Goal: Task Accomplishment & Management: Manage account settings

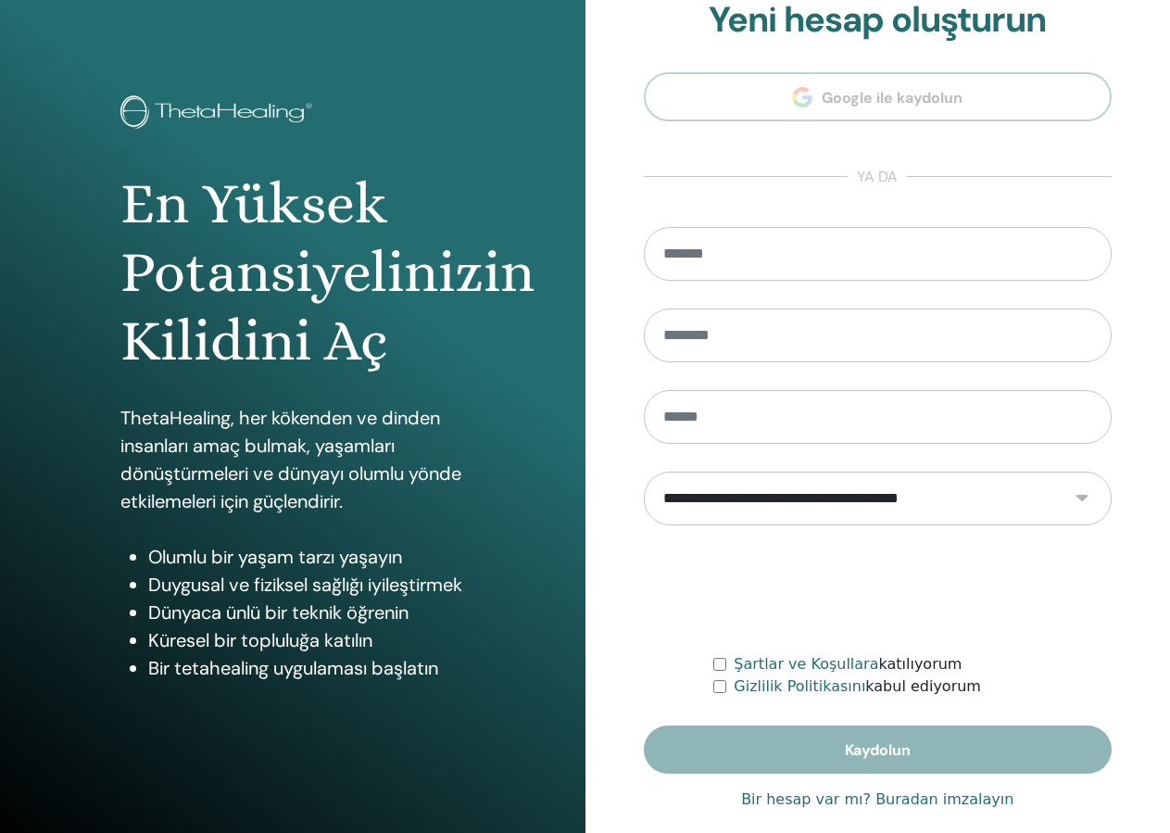
scroll to position [57, 0]
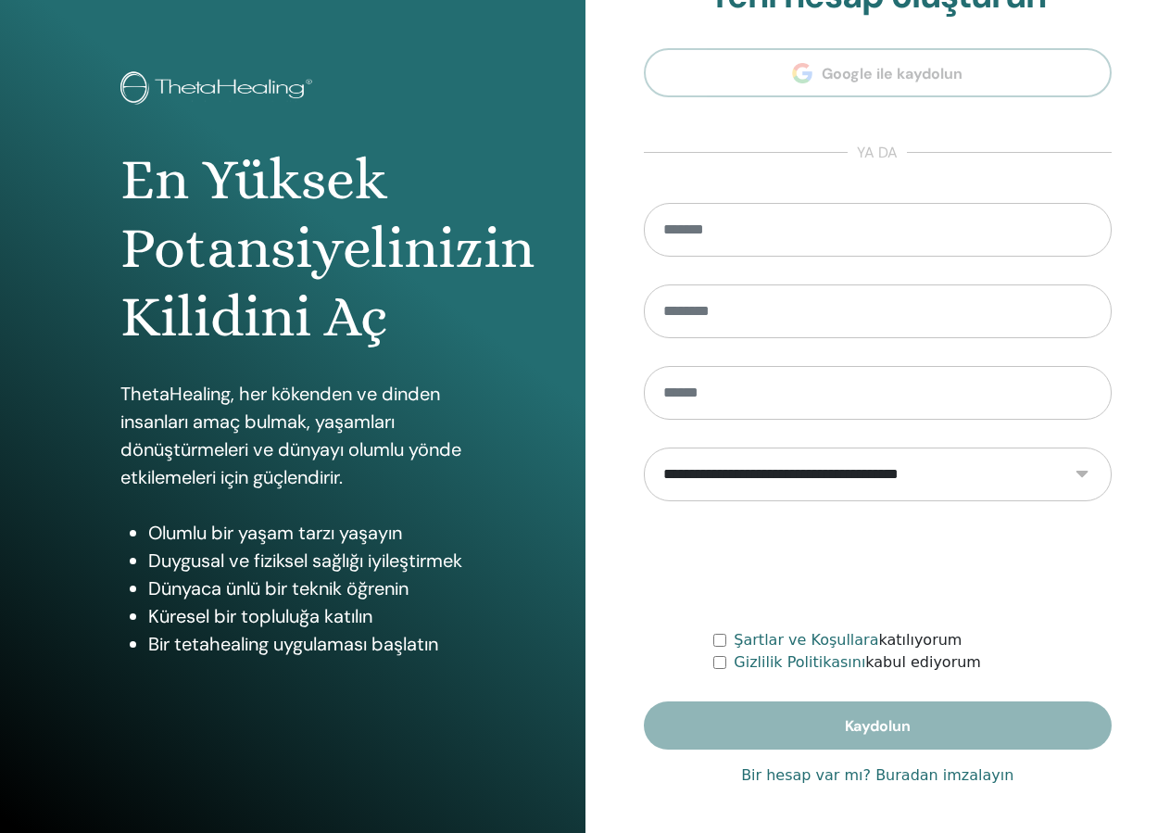
click at [841, 768] on link "Bir hesap var mı? Buradan imzalayın" at bounding box center [877, 775] width 272 height 22
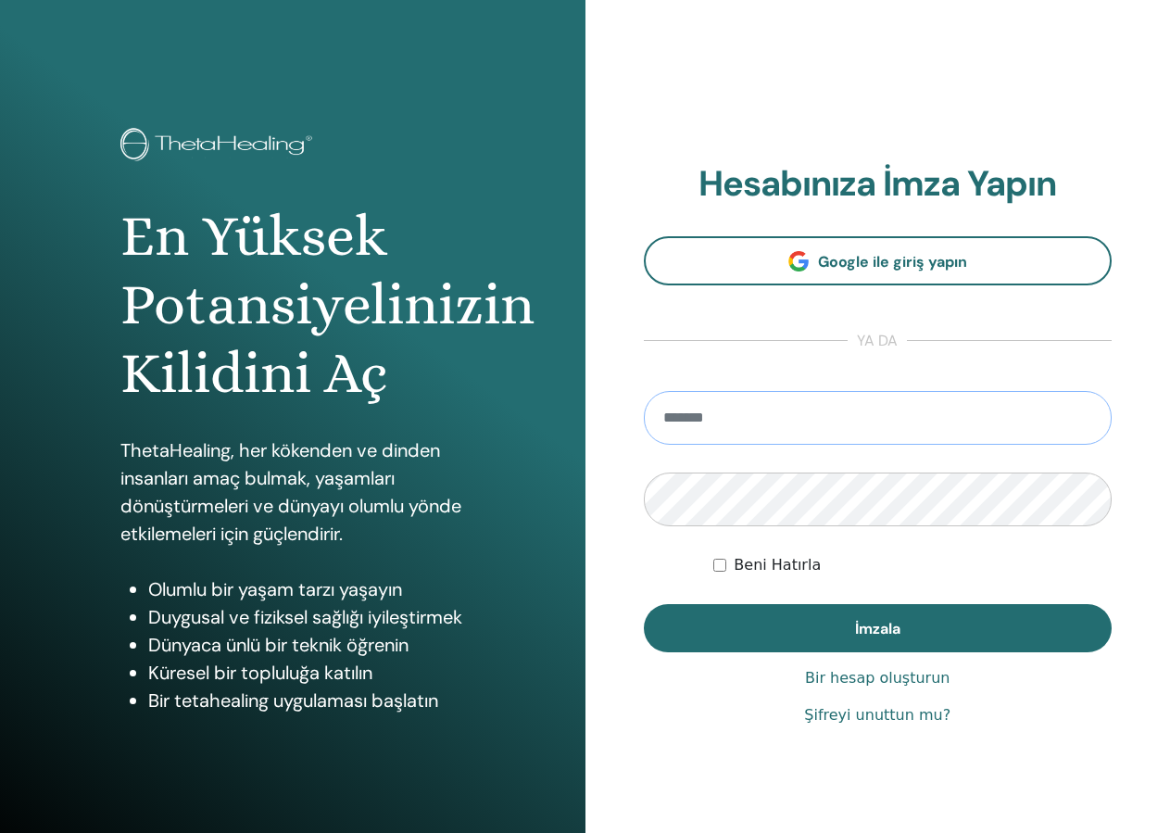
click at [748, 396] on input "email" at bounding box center [878, 418] width 469 height 54
type input "**********"
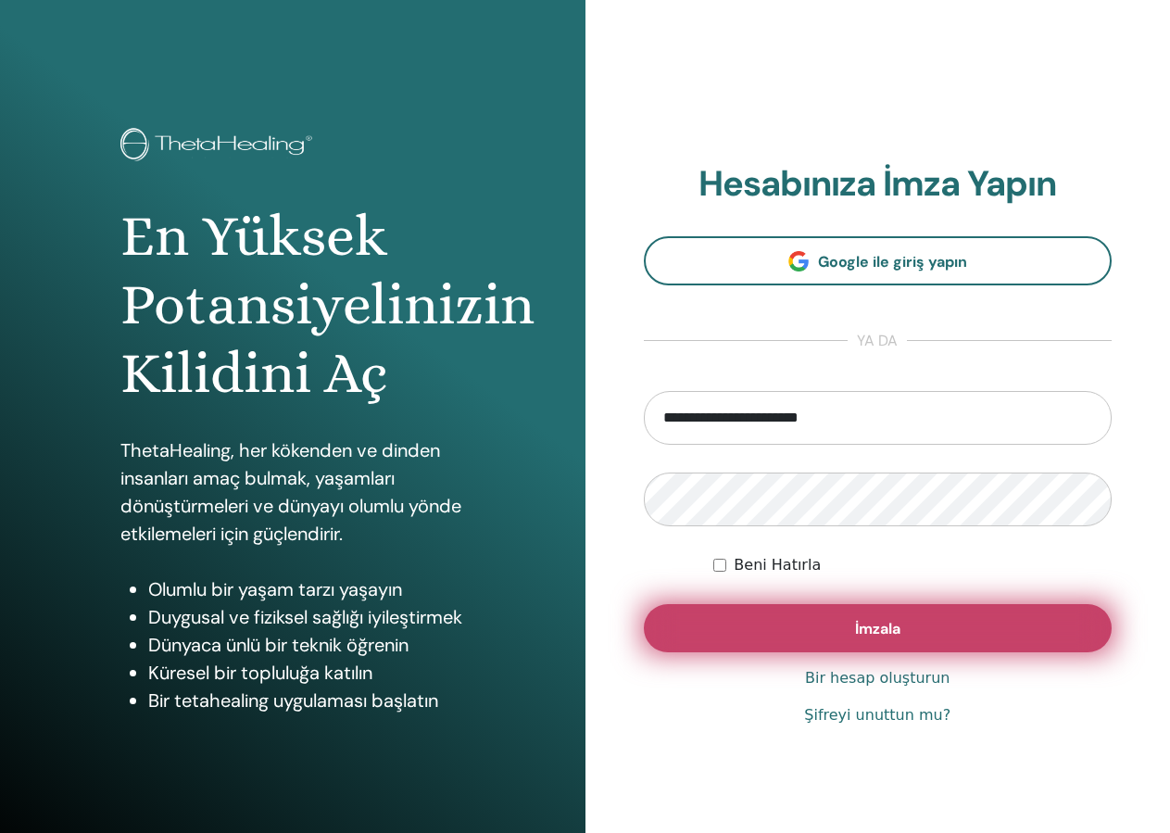
click at [845, 640] on button "İmzala" at bounding box center [878, 628] width 469 height 48
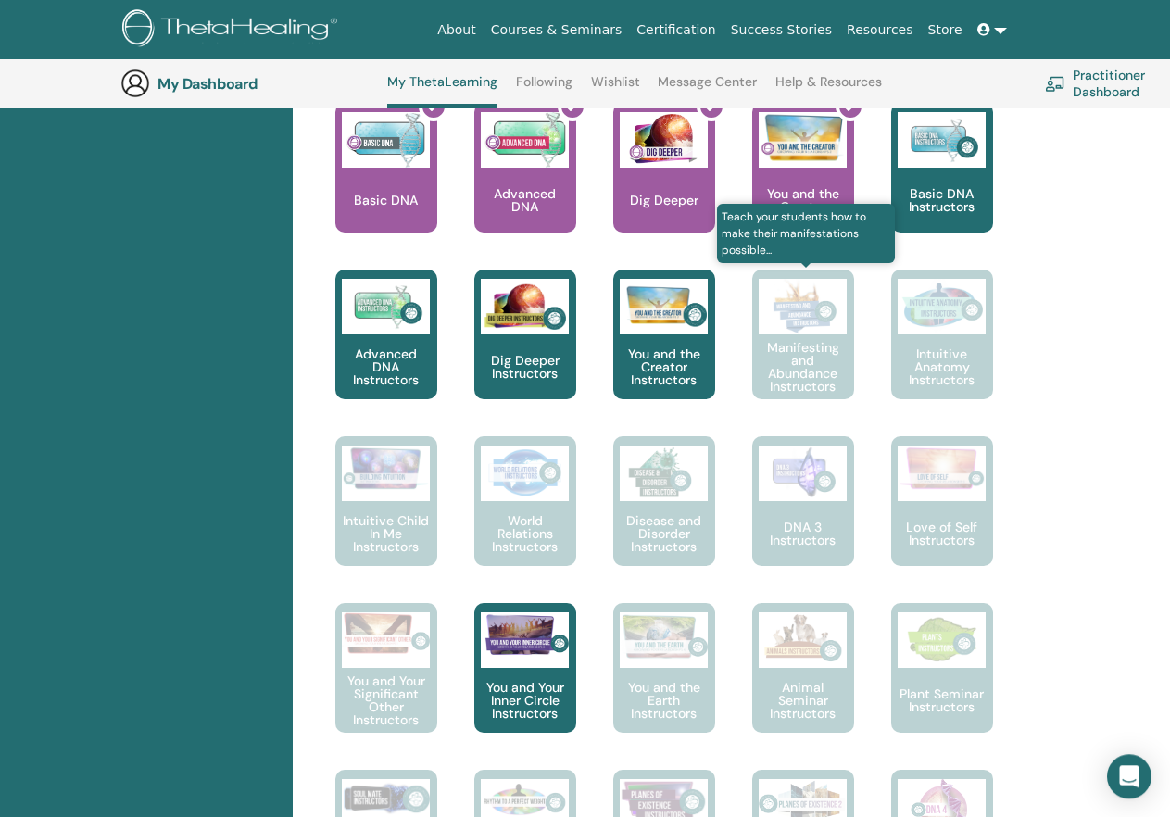
scroll to position [710, 0]
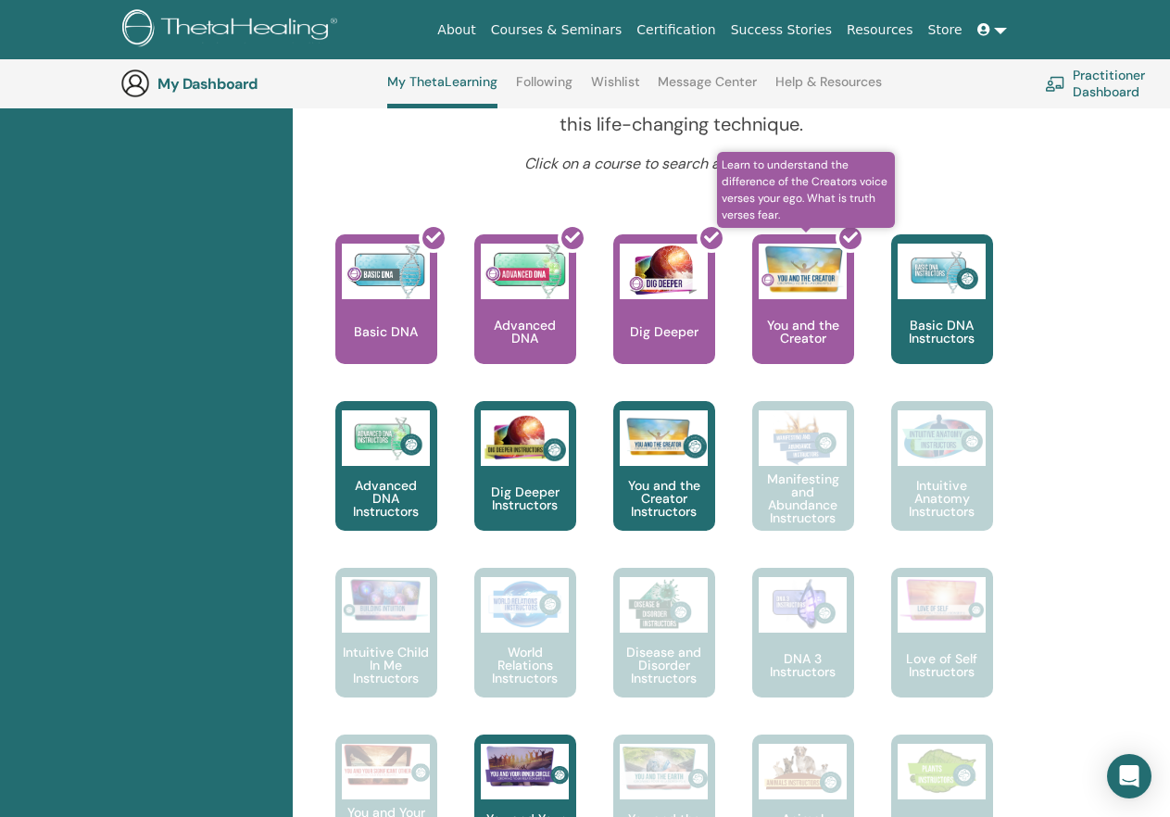
click at [821, 314] on div at bounding box center [814, 306] width 102 height 167
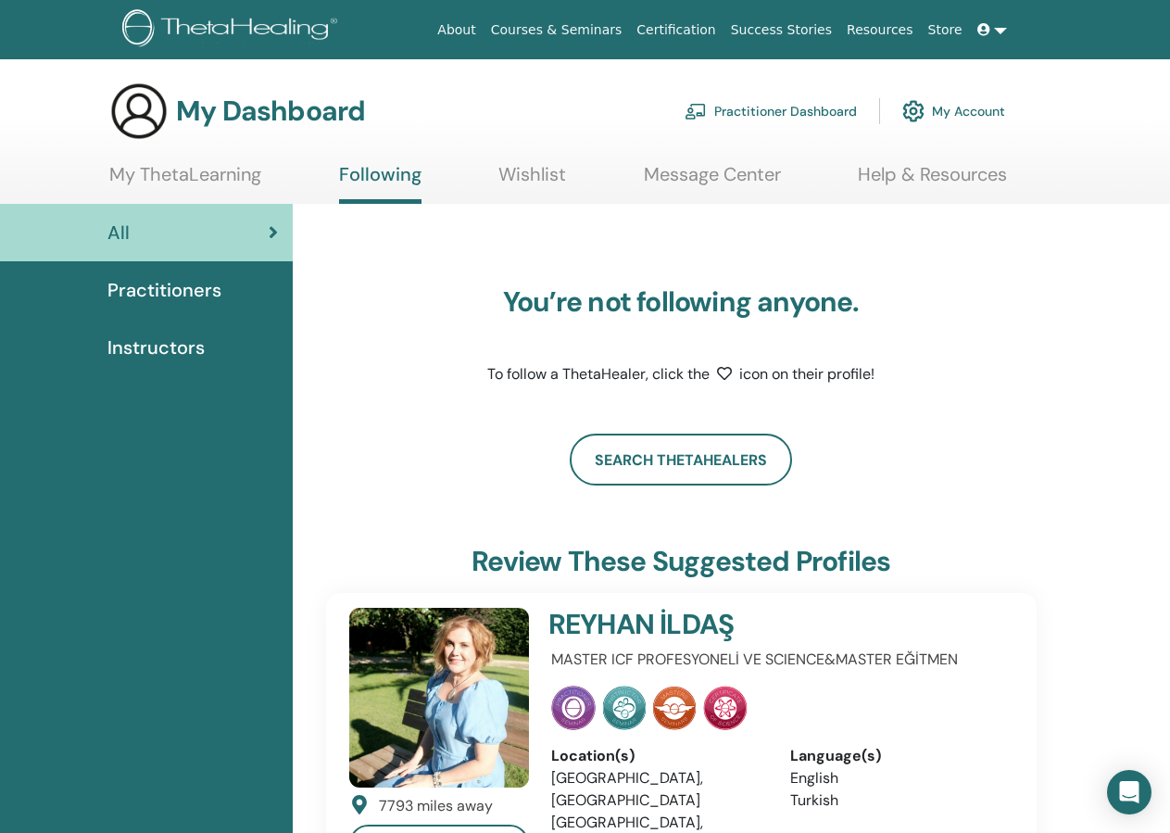
click at [990, 31] on icon at bounding box center [983, 29] width 13 height 13
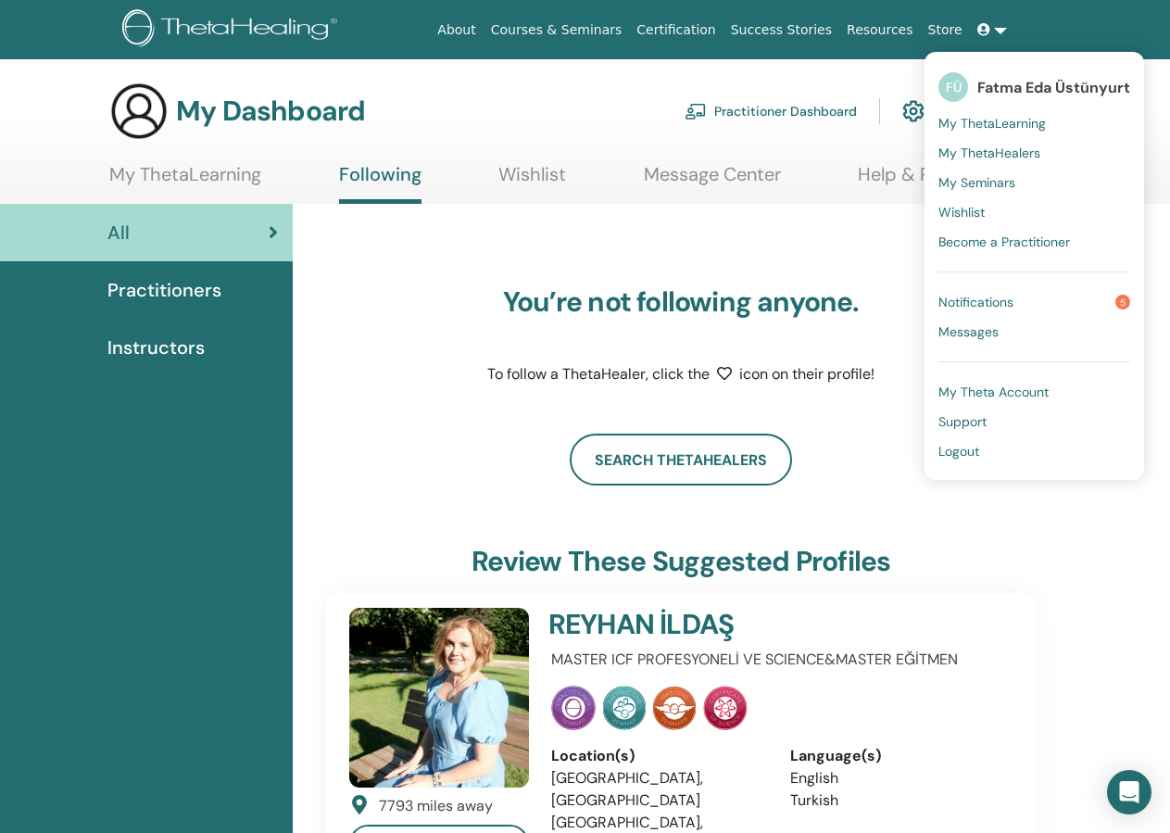
click at [984, 119] on span "My ThetaLearning" at bounding box center [991, 123] width 107 height 17
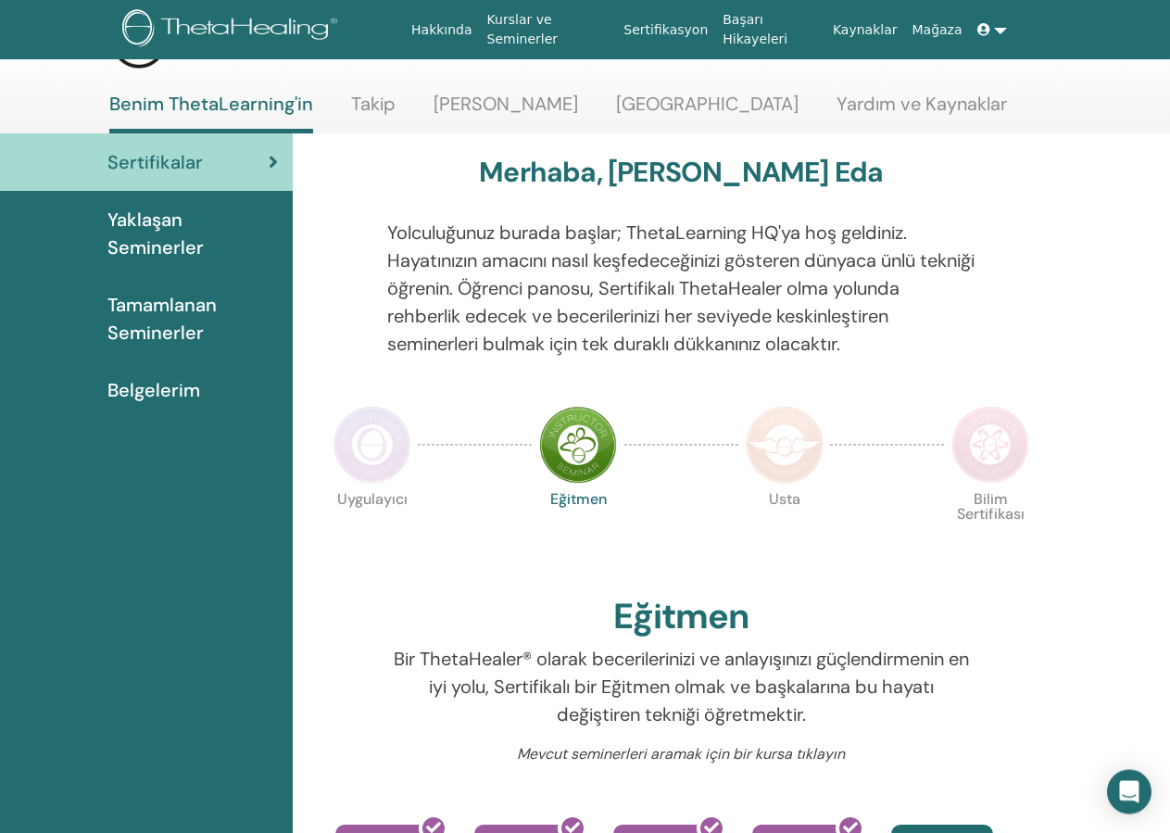
scroll to position [44, 0]
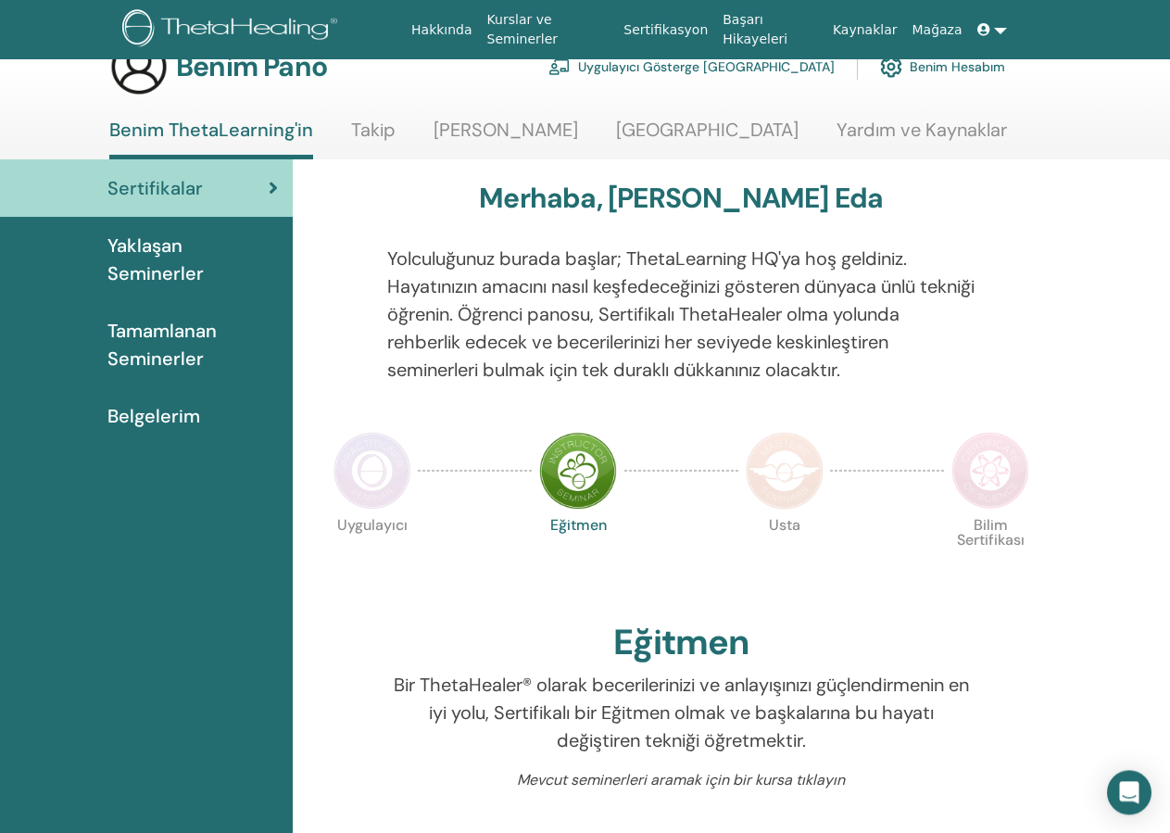
click at [107, 340] on div "Tamamlanan Seminerler" at bounding box center [146, 345] width 263 height 56
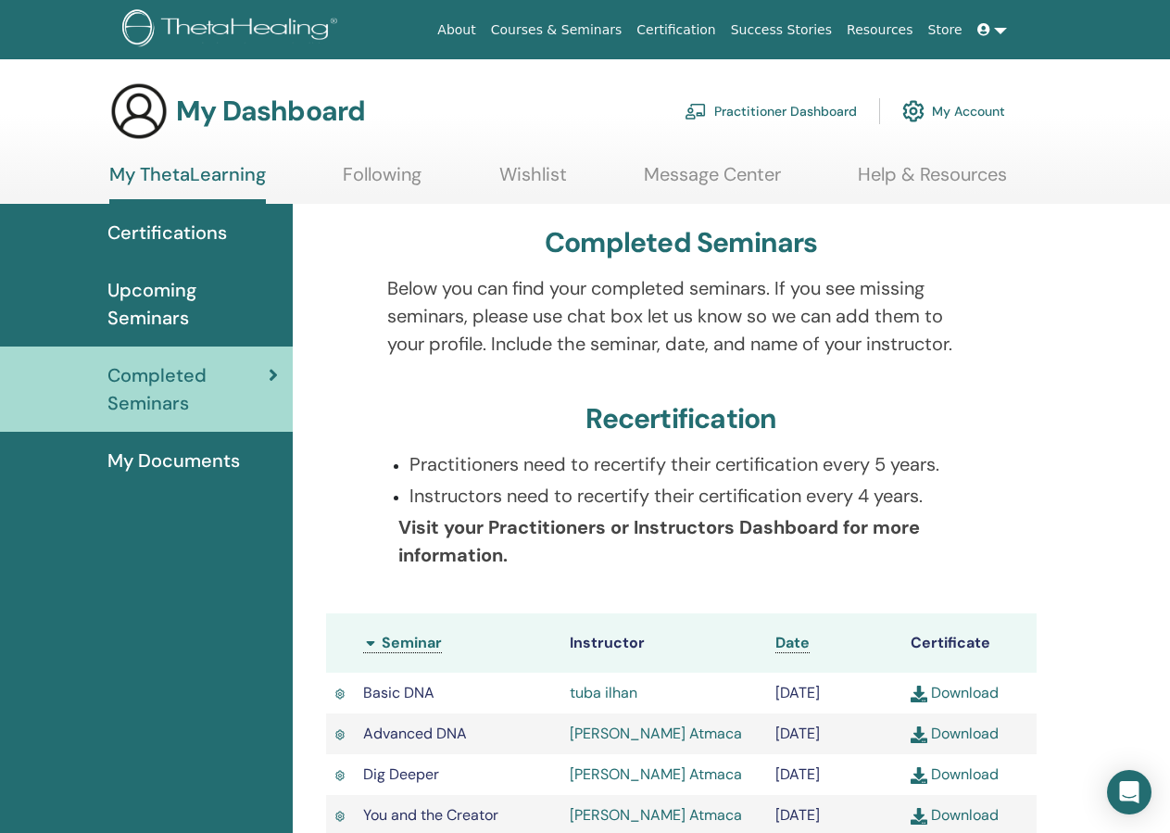
click at [176, 459] on span "My Documents" at bounding box center [173, 460] width 132 height 28
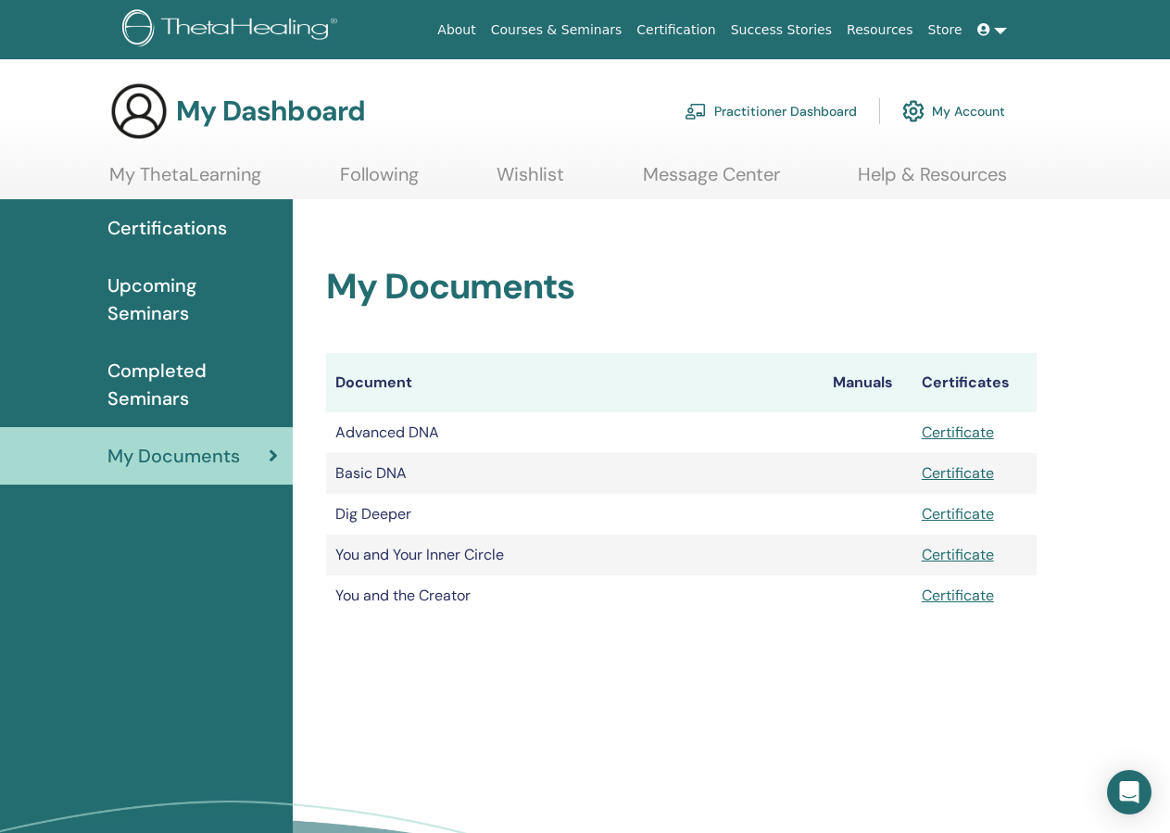
click at [157, 390] on span "Completed Seminars" at bounding box center [192, 385] width 170 height 56
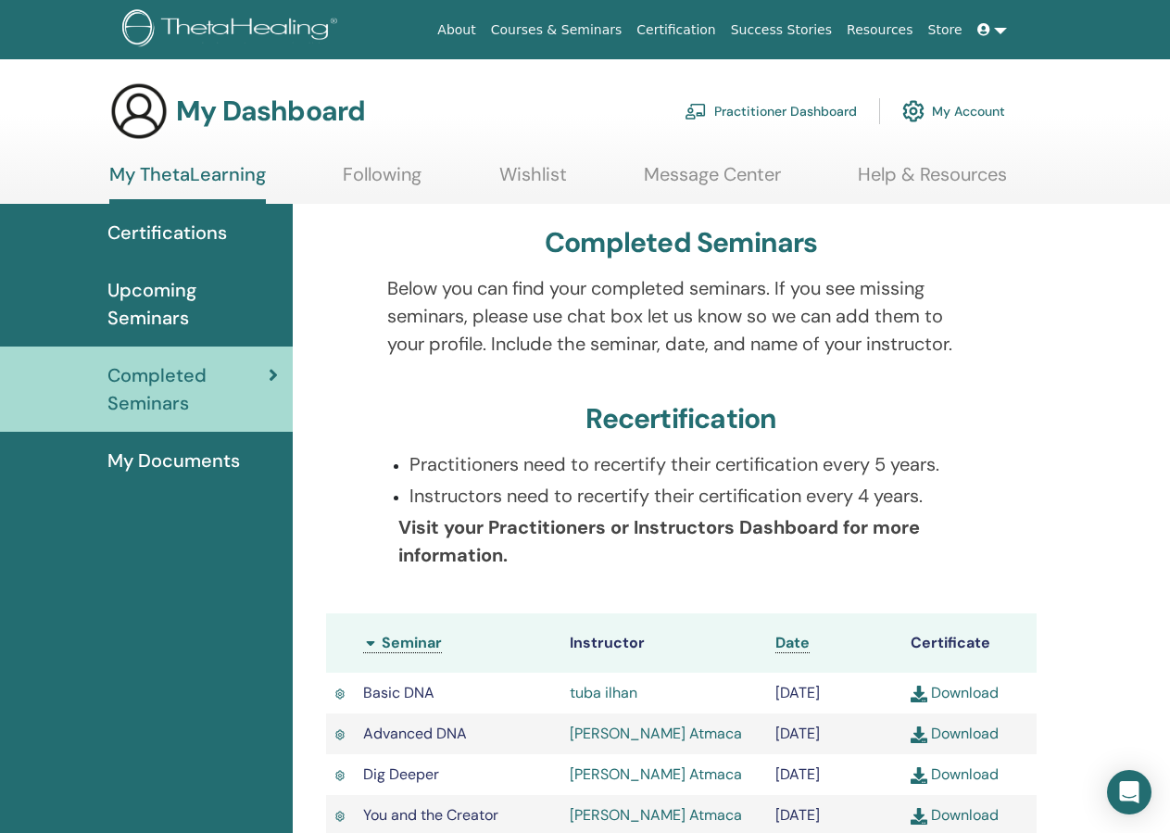
click at [183, 454] on span "My Documents" at bounding box center [173, 460] width 132 height 28
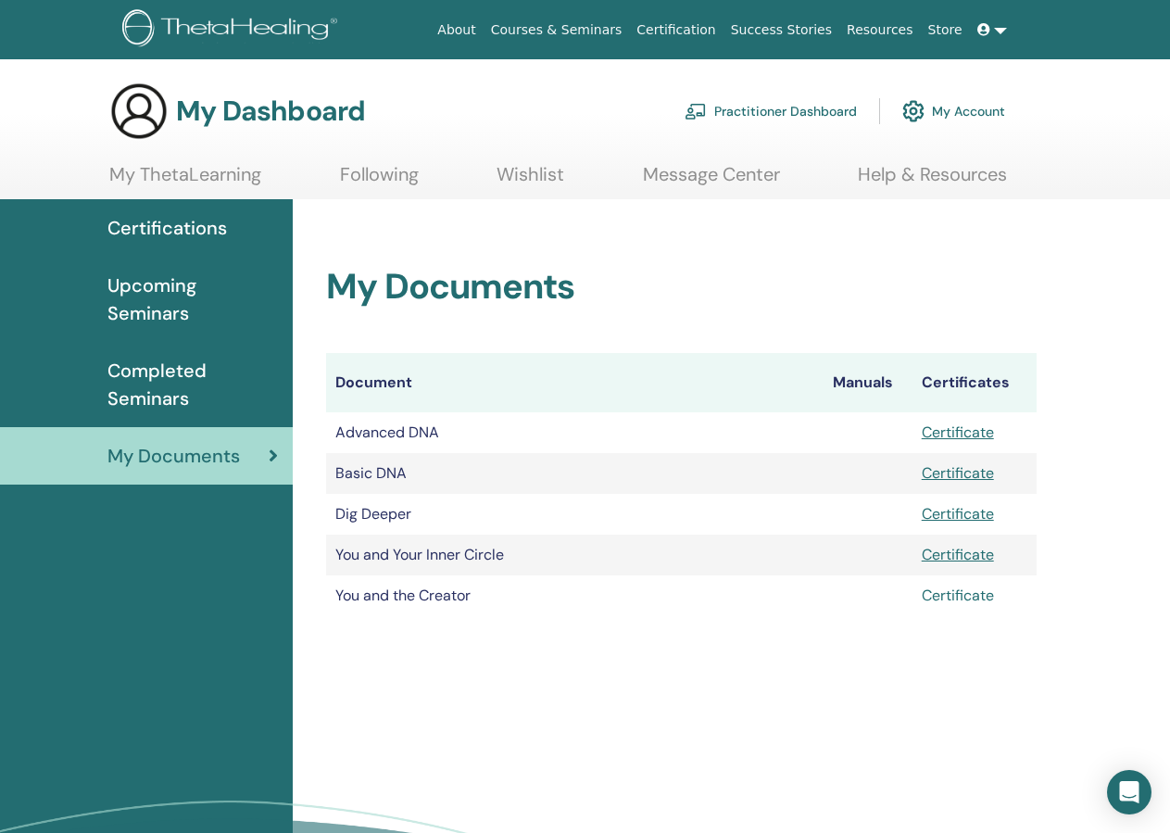
click at [936, 595] on link "Certificate" at bounding box center [958, 594] width 72 height 19
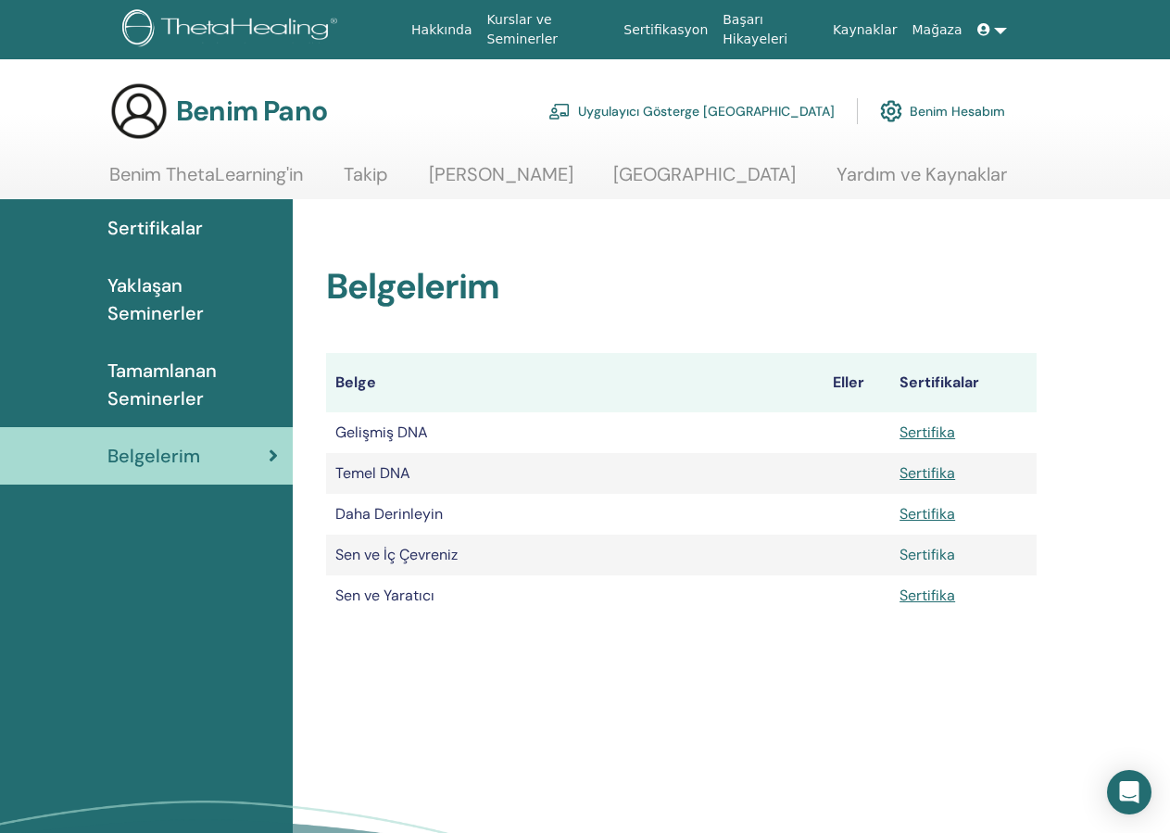
click at [943, 556] on link "Sertifika" at bounding box center [927, 554] width 56 height 19
click at [271, 168] on link "Benim ThetaLearning'in" at bounding box center [206, 181] width 194 height 36
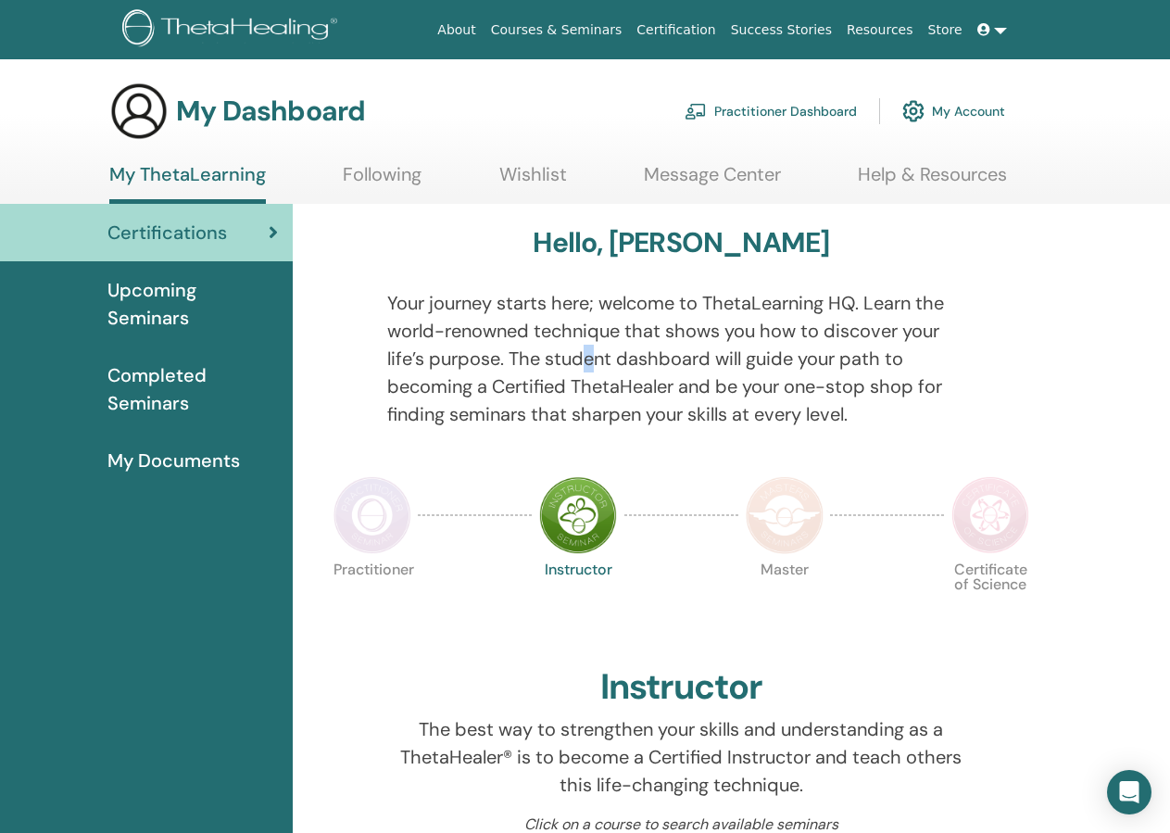
click at [593, 349] on p "Your journey starts here; welcome to ThetaLearning HQ. Learn the world-renowned…" at bounding box center [680, 358] width 587 height 139
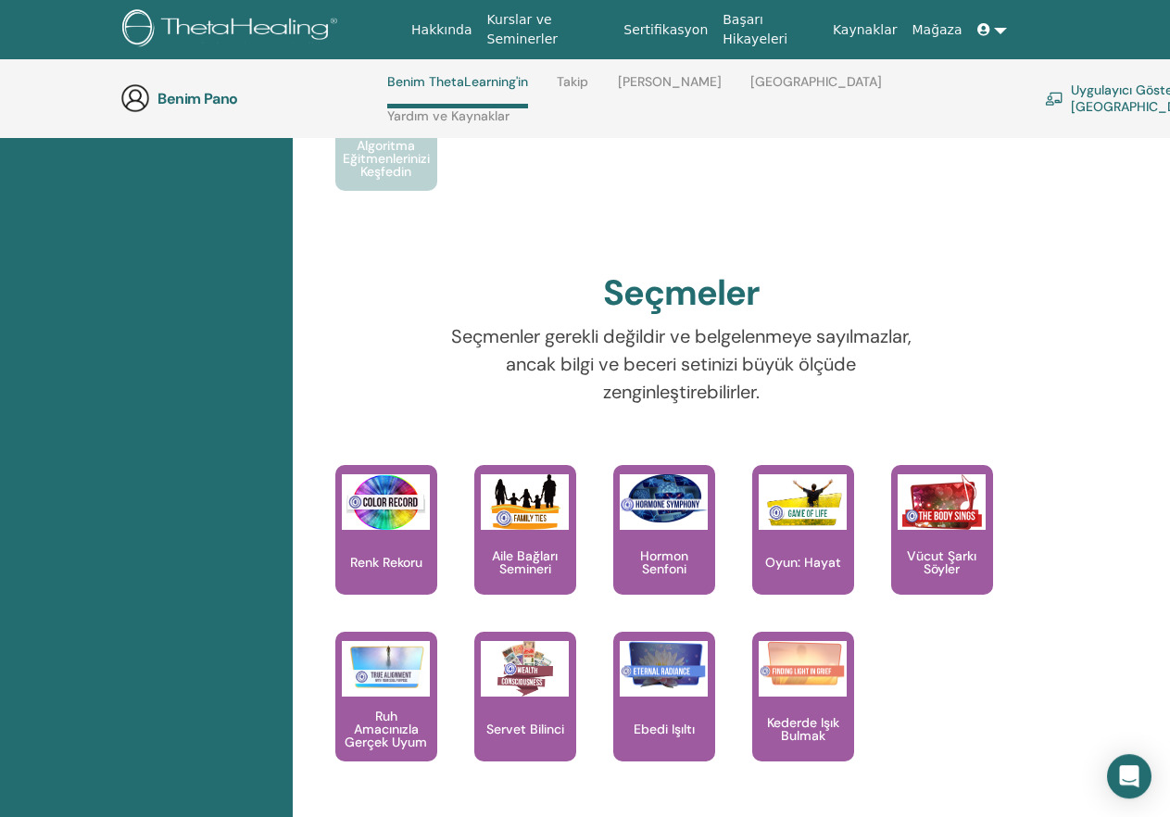
scroll to position [1792, 0]
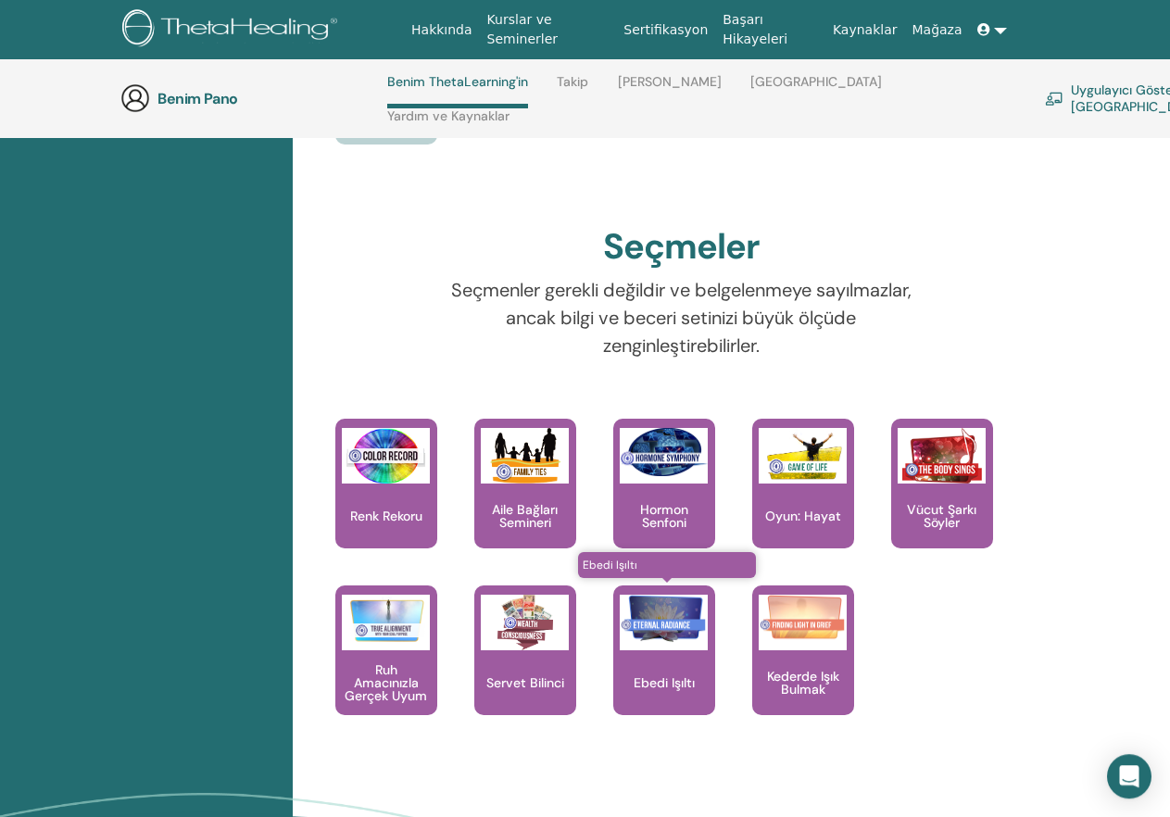
click at [689, 612] on img at bounding box center [664, 619] width 88 height 49
